Goal: Task Accomplishment & Management: Use online tool/utility

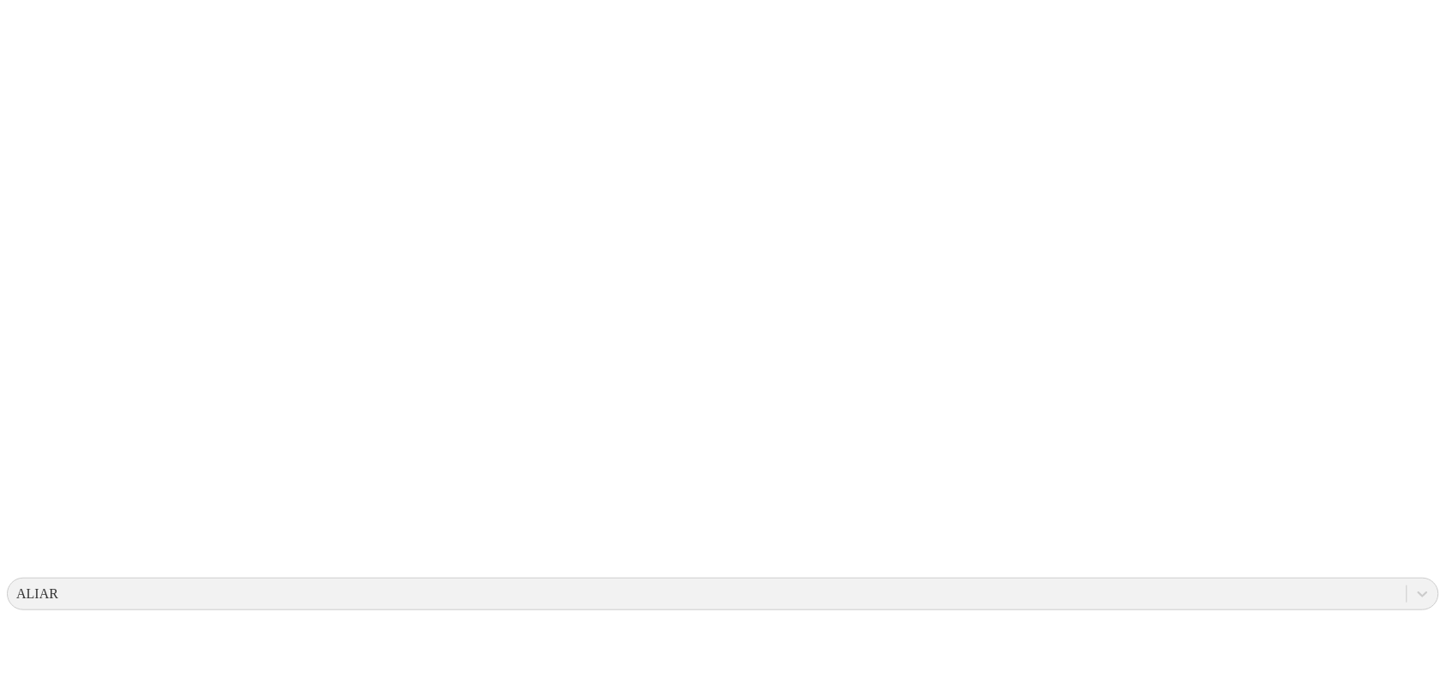
scroll to position [139, 0]
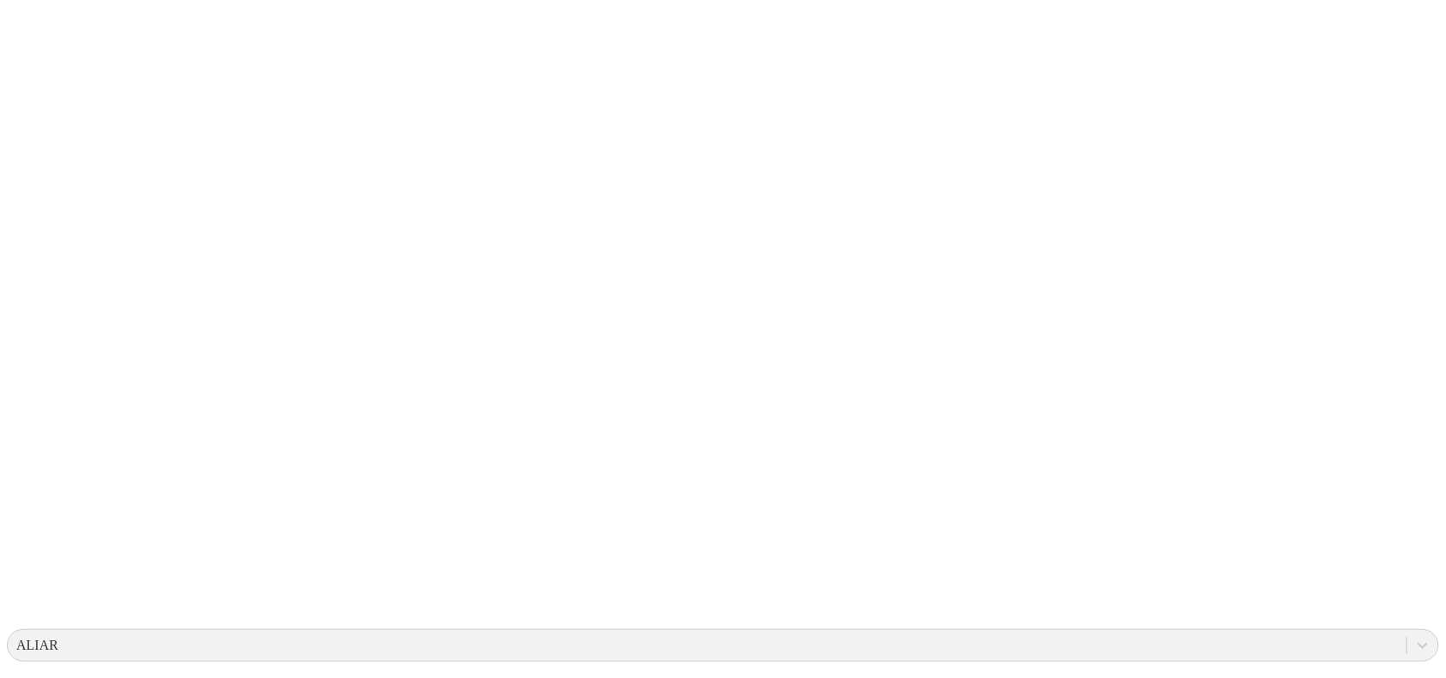
scroll to position [0, 0]
